Goal: Information Seeking & Learning: Learn about a topic

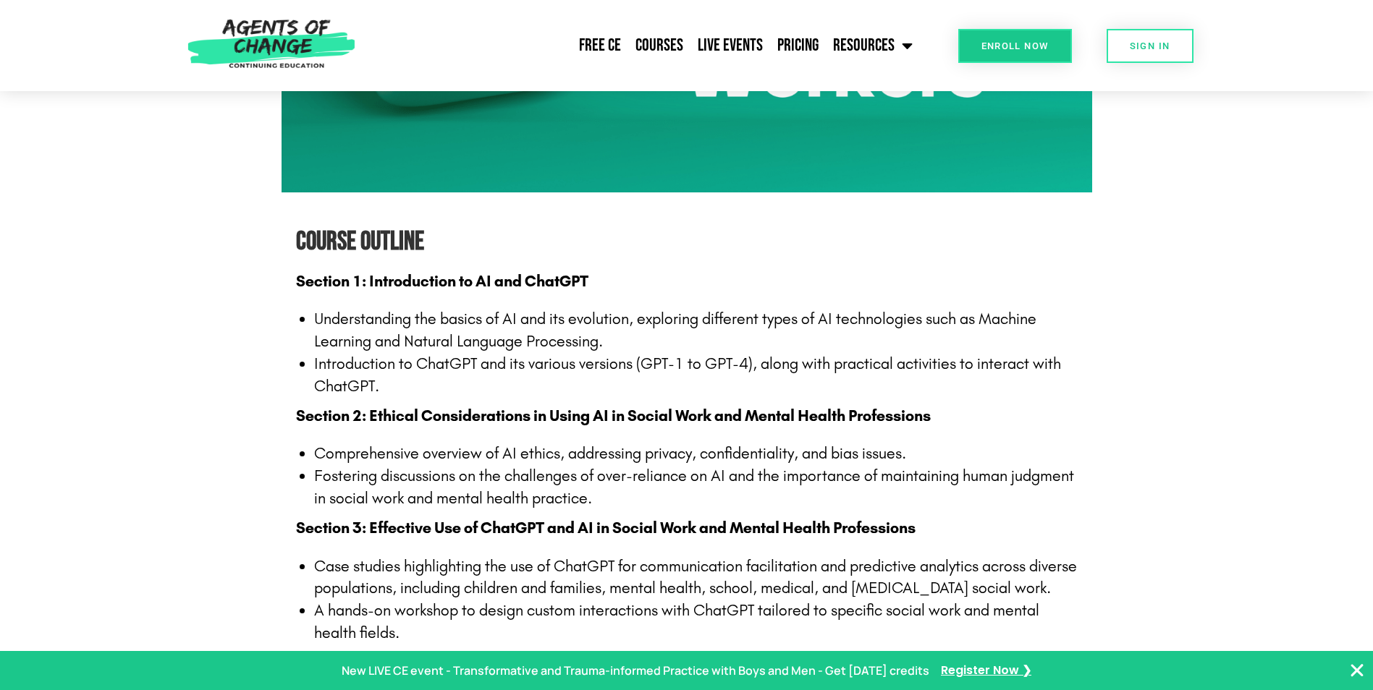
scroll to position [1013, 0]
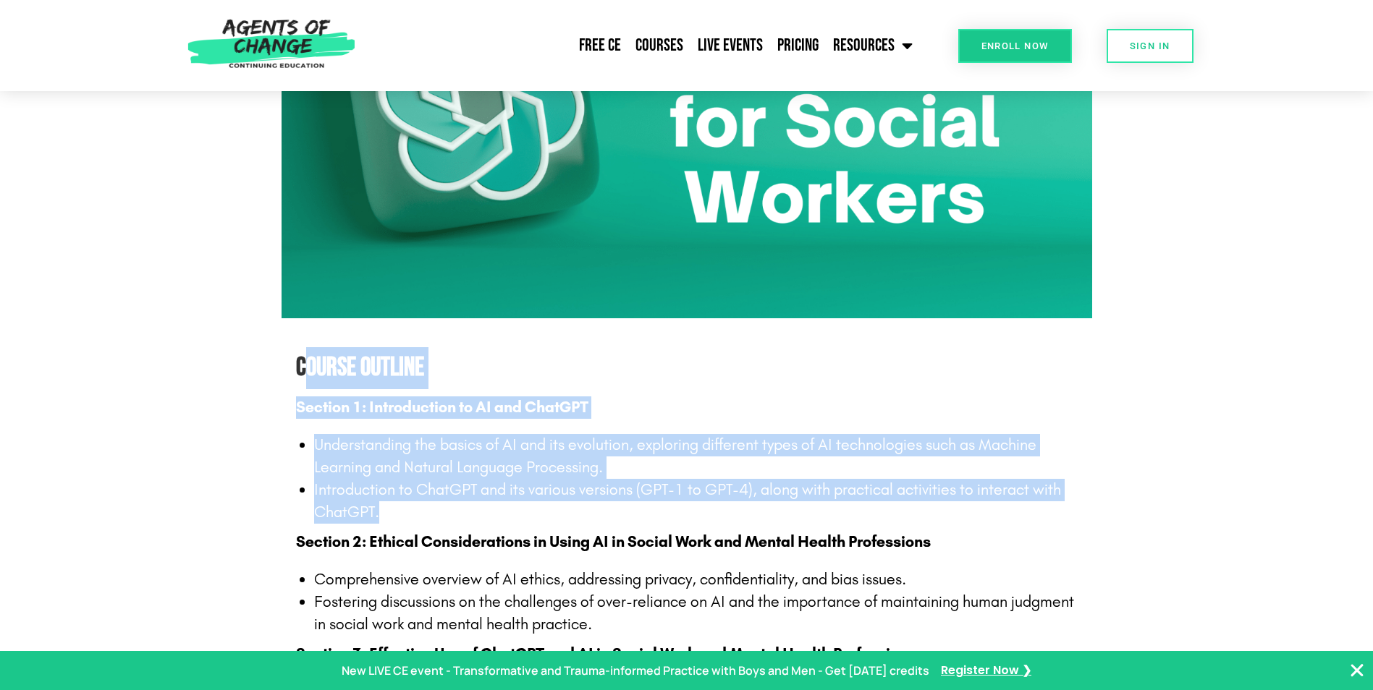
drag, startPoint x: 310, startPoint y: 368, endPoint x: 537, endPoint y: 521, distance: 274.2
click at [537, 521] on li "Introduction to ChatGPT and its various versions (GPT-1 to GPT-4), along with p…" at bounding box center [696, 501] width 764 height 45
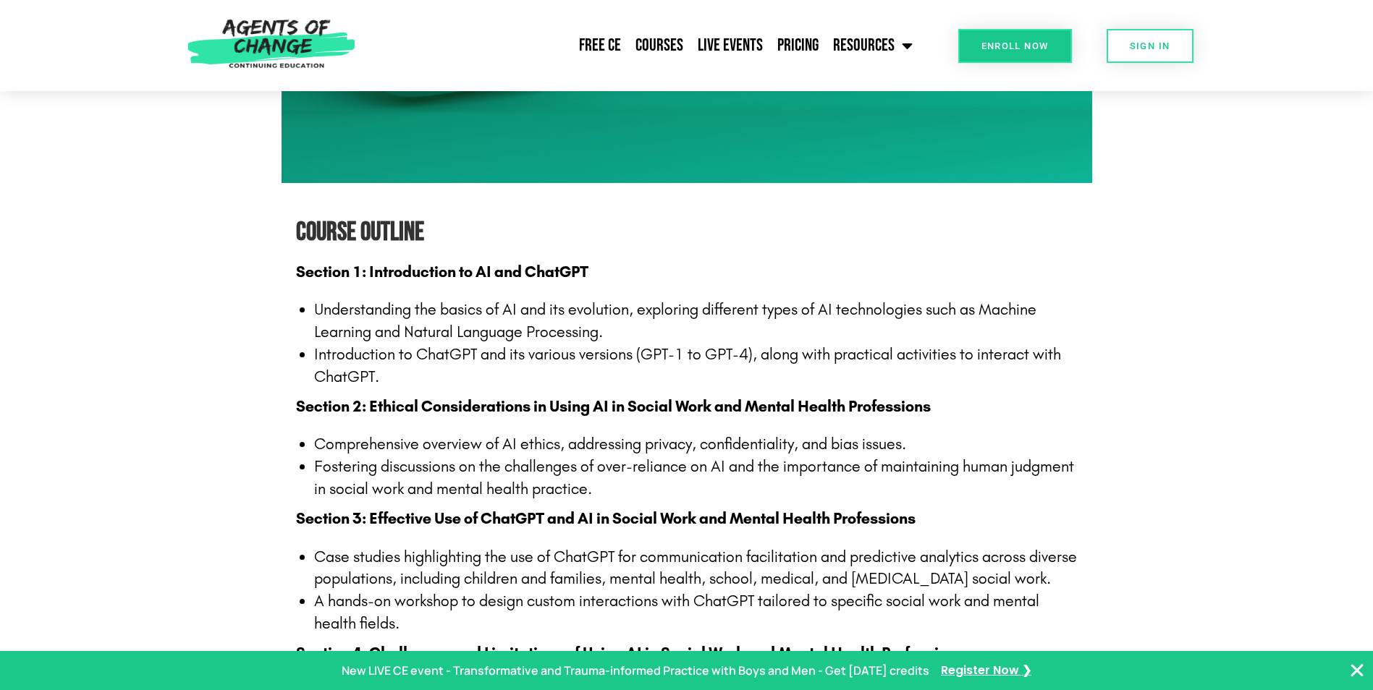
scroll to position [1158, 0]
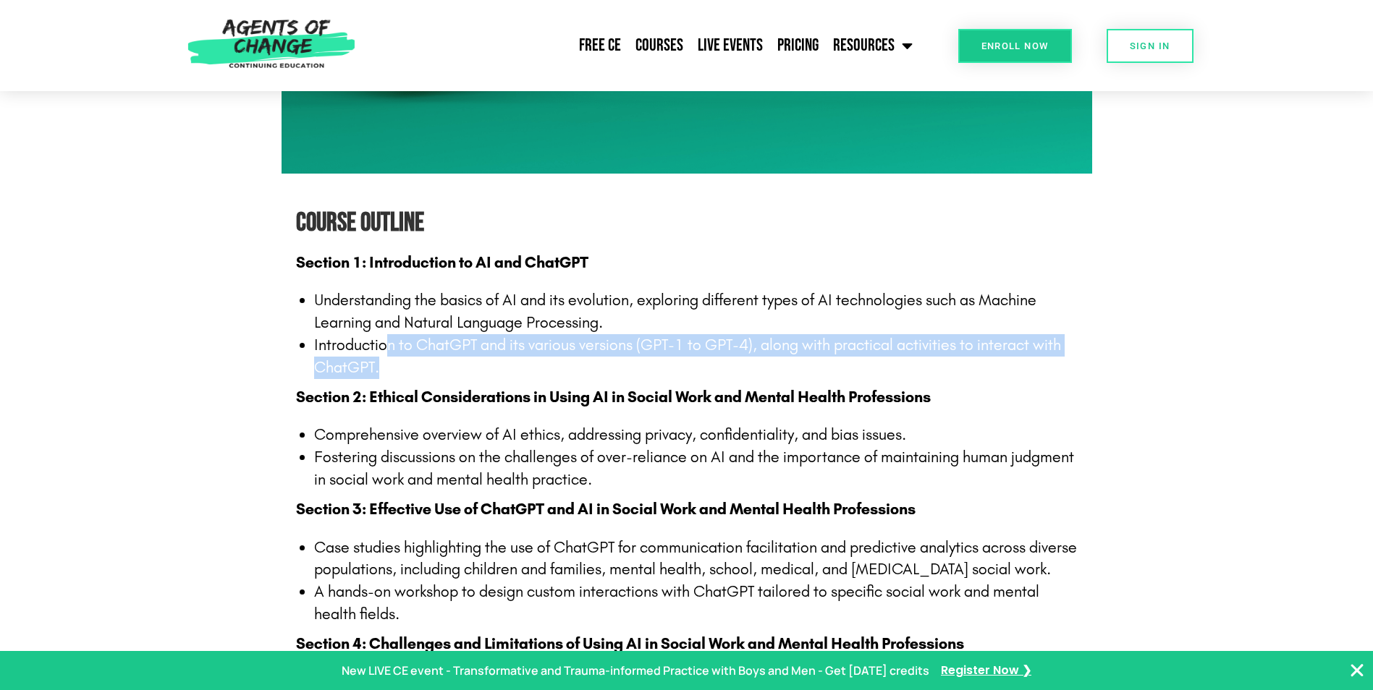
drag, startPoint x: 385, startPoint y: 338, endPoint x: 1013, endPoint y: 368, distance: 628.2
click at [1013, 368] on li "Introduction to ChatGPT and its various versions (GPT-1 to GPT-4), along with p…" at bounding box center [696, 356] width 764 height 45
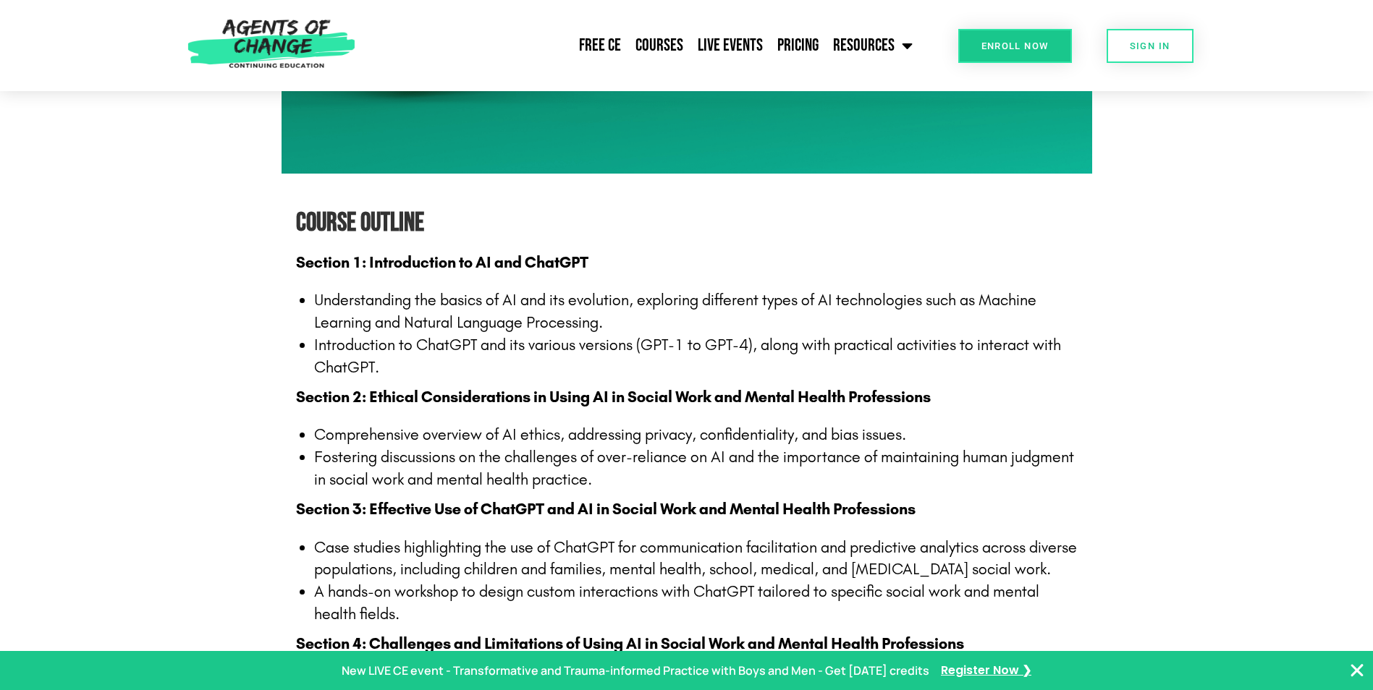
click at [667, 397] on strong "Section 2: Ethical Considerations in Using AI in Social Work and Mental Health …" at bounding box center [613, 397] width 635 height 19
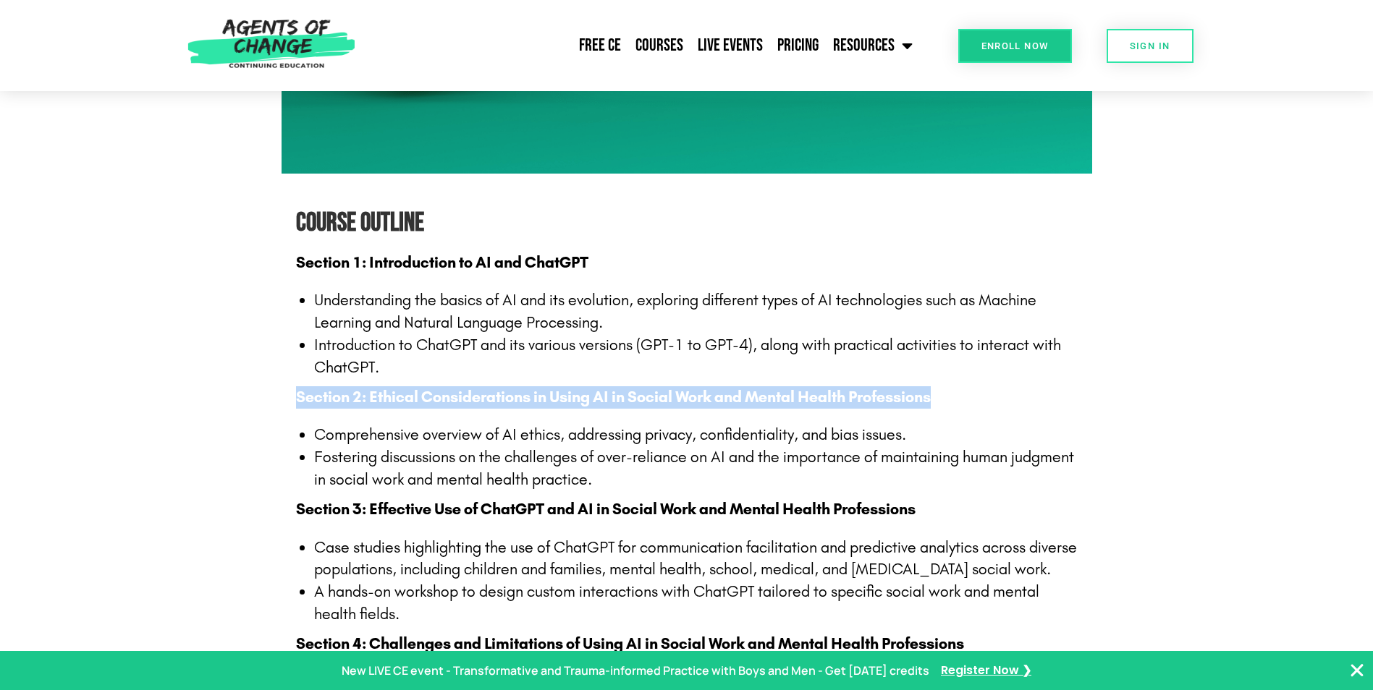
drag, startPoint x: 287, startPoint y: 404, endPoint x: 1068, endPoint y: 399, distance: 781.7
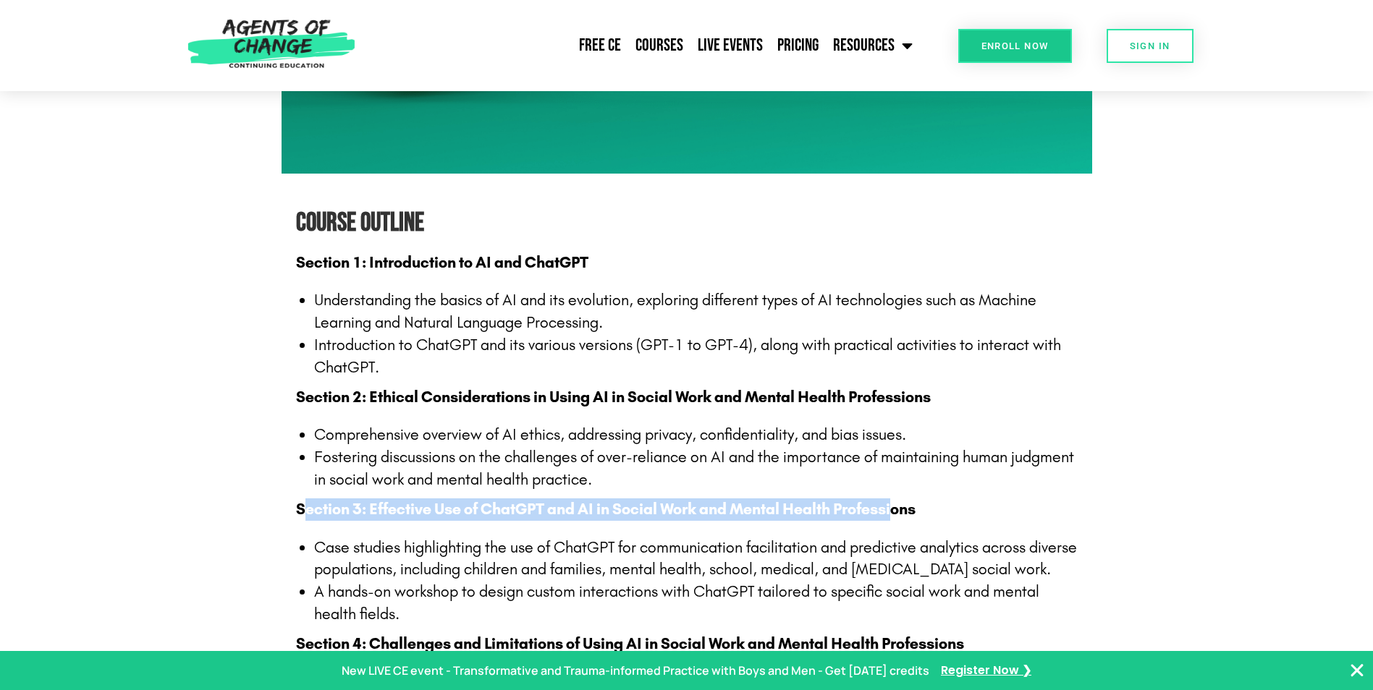
drag, startPoint x: 307, startPoint y: 507, endPoint x: 900, endPoint y: 508, distance: 592.7
click at [900, 508] on strong "Section 3: Effective Use of ChatGPT and AI in Social Work and Mental Health Pro…" at bounding box center [606, 509] width 620 height 19
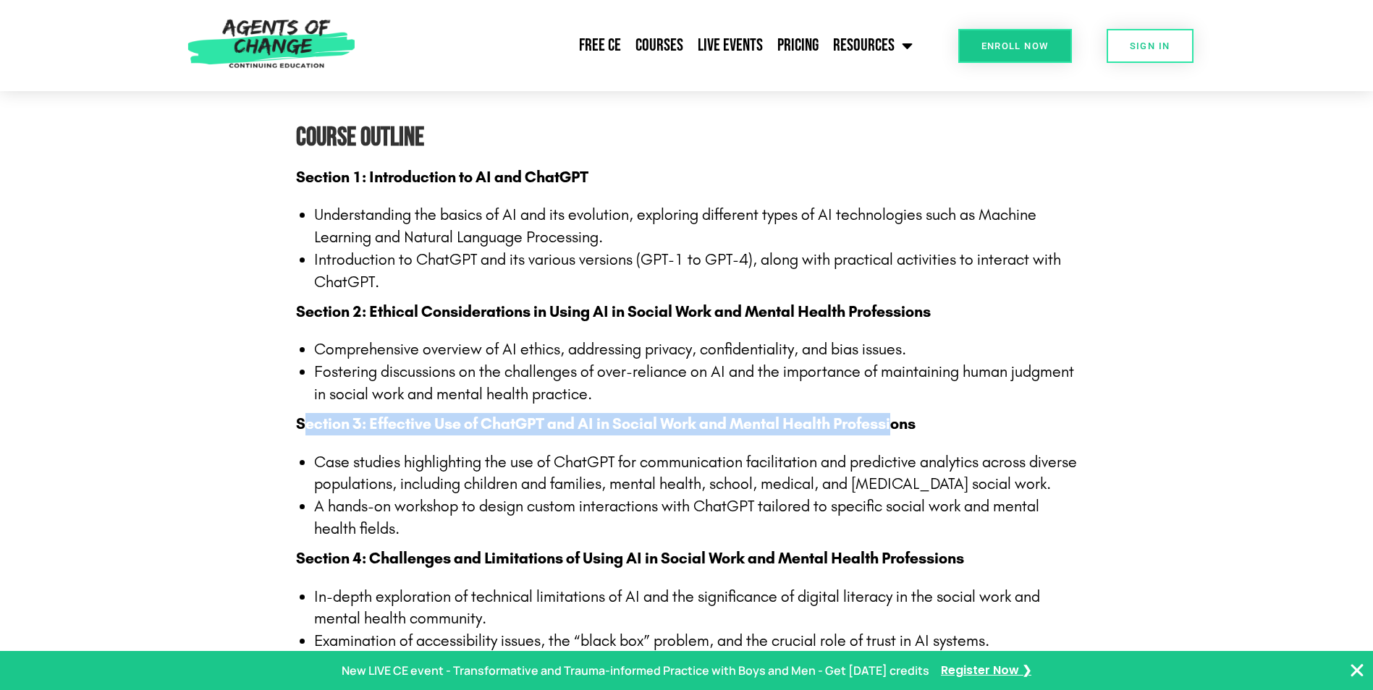
scroll to position [1375, 0]
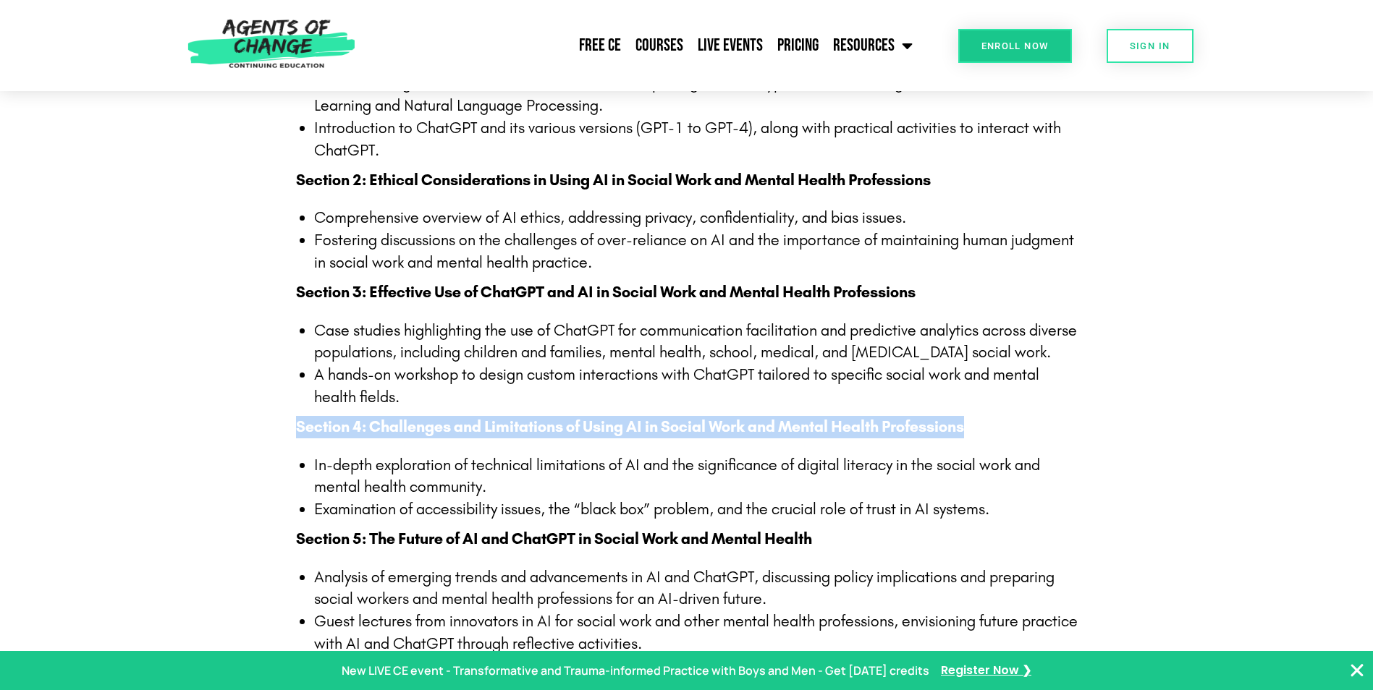
drag, startPoint x: 293, startPoint y: 425, endPoint x: 1030, endPoint y: 423, distance: 736.8
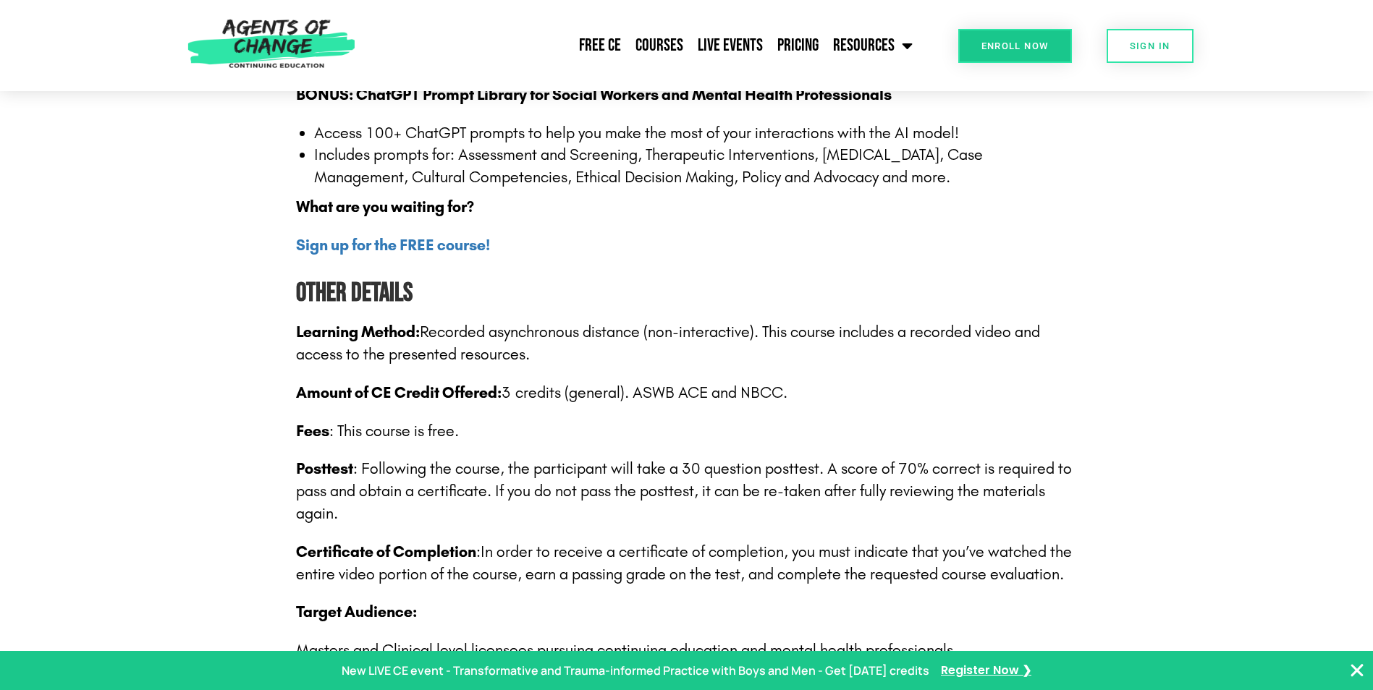
scroll to position [2026, 0]
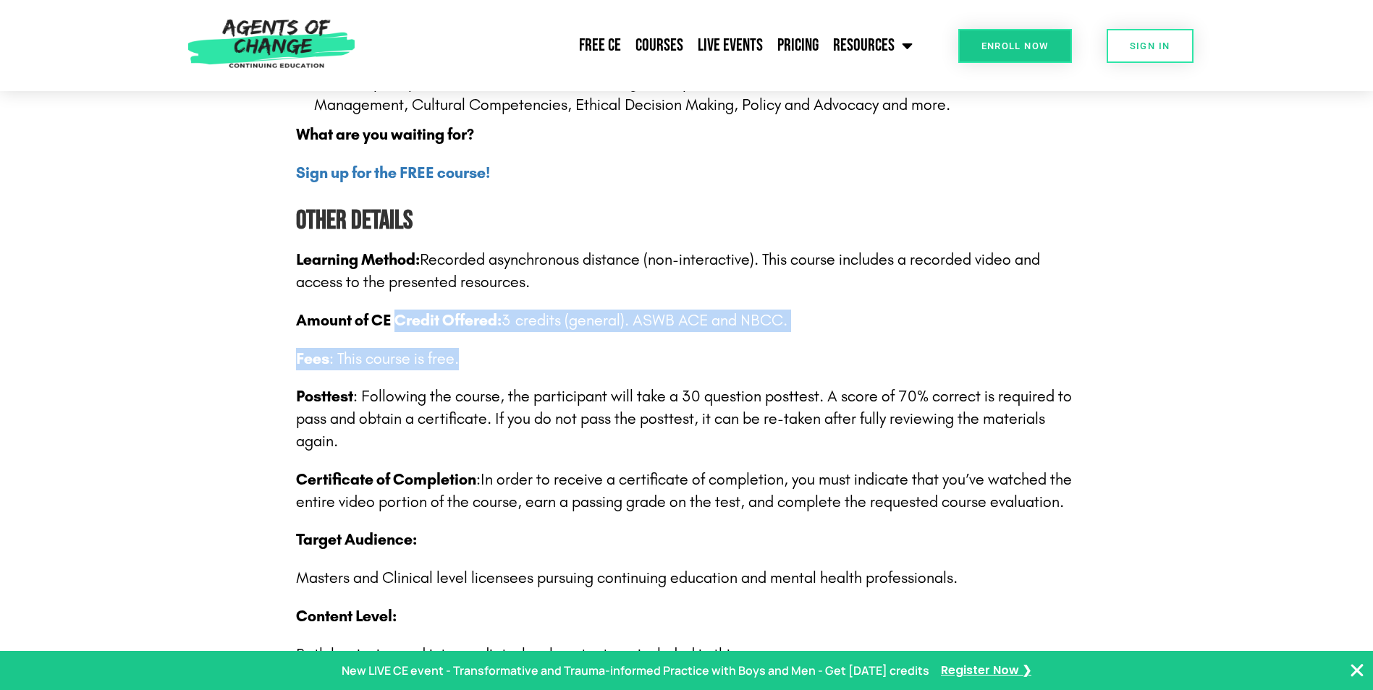
drag, startPoint x: 414, startPoint y: 320, endPoint x: 560, endPoint y: 334, distance: 146.9
click at [560, 334] on div "Section 1: Introduction to AI and ChatGPT Understanding the basics of AI and it…" at bounding box center [687, 273] width 782 height 1780
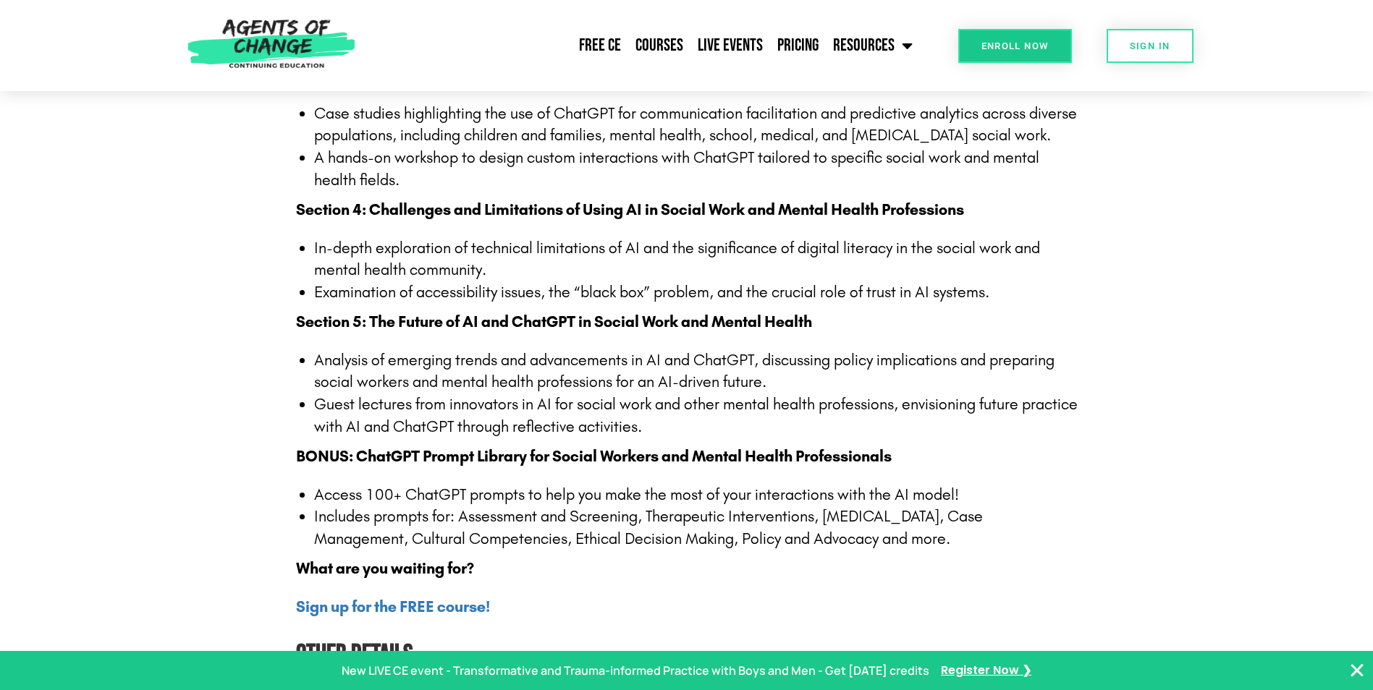
scroll to position [1809, 0]
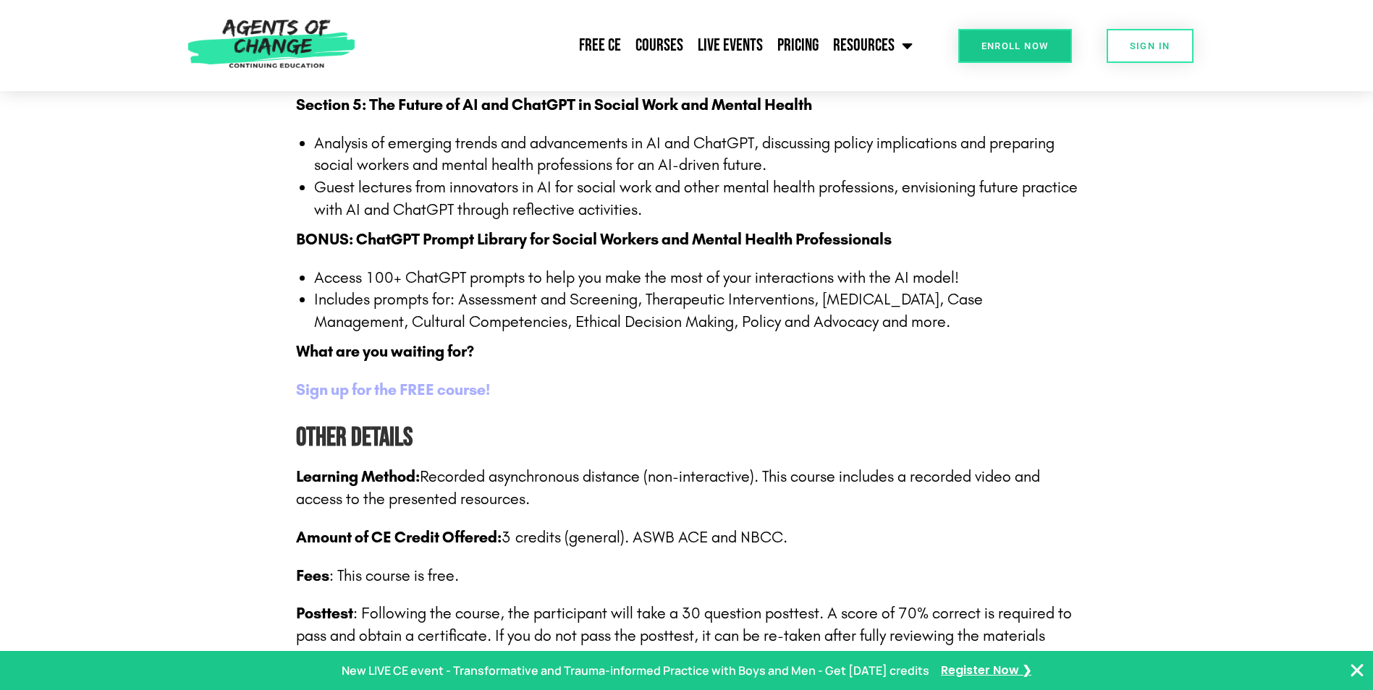
click at [447, 389] on b "Sign up for the FREE course!" at bounding box center [393, 390] width 194 height 19
click at [460, 392] on b "Sign up for the FREE course!" at bounding box center [393, 390] width 194 height 19
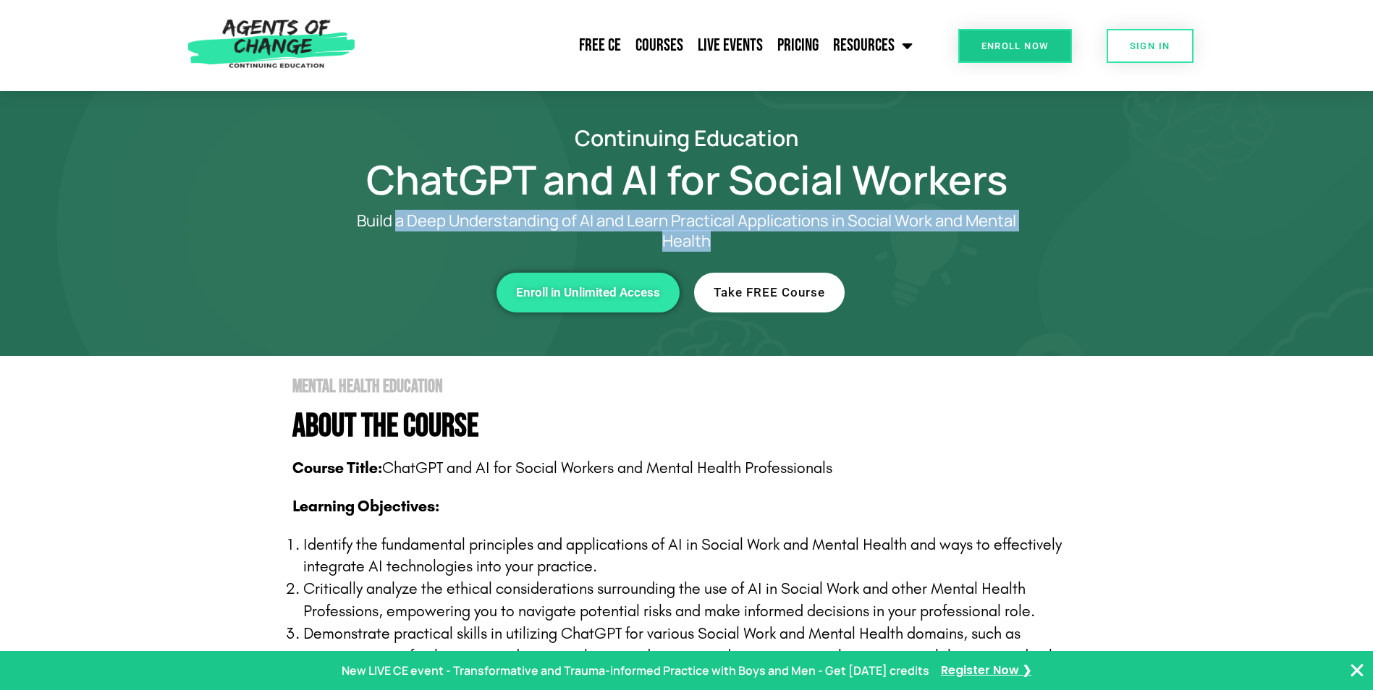
drag, startPoint x: 394, startPoint y: 220, endPoint x: 758, endPoint y: 242, distance: 365.4
click at [758, 242] on p "Build a Deep Understanding of AI and Learn Practical Applications in Social Wor…" at bounding box center [686, 231] width 709 height 41
